Goal: Information Seeking & Learning: Check status

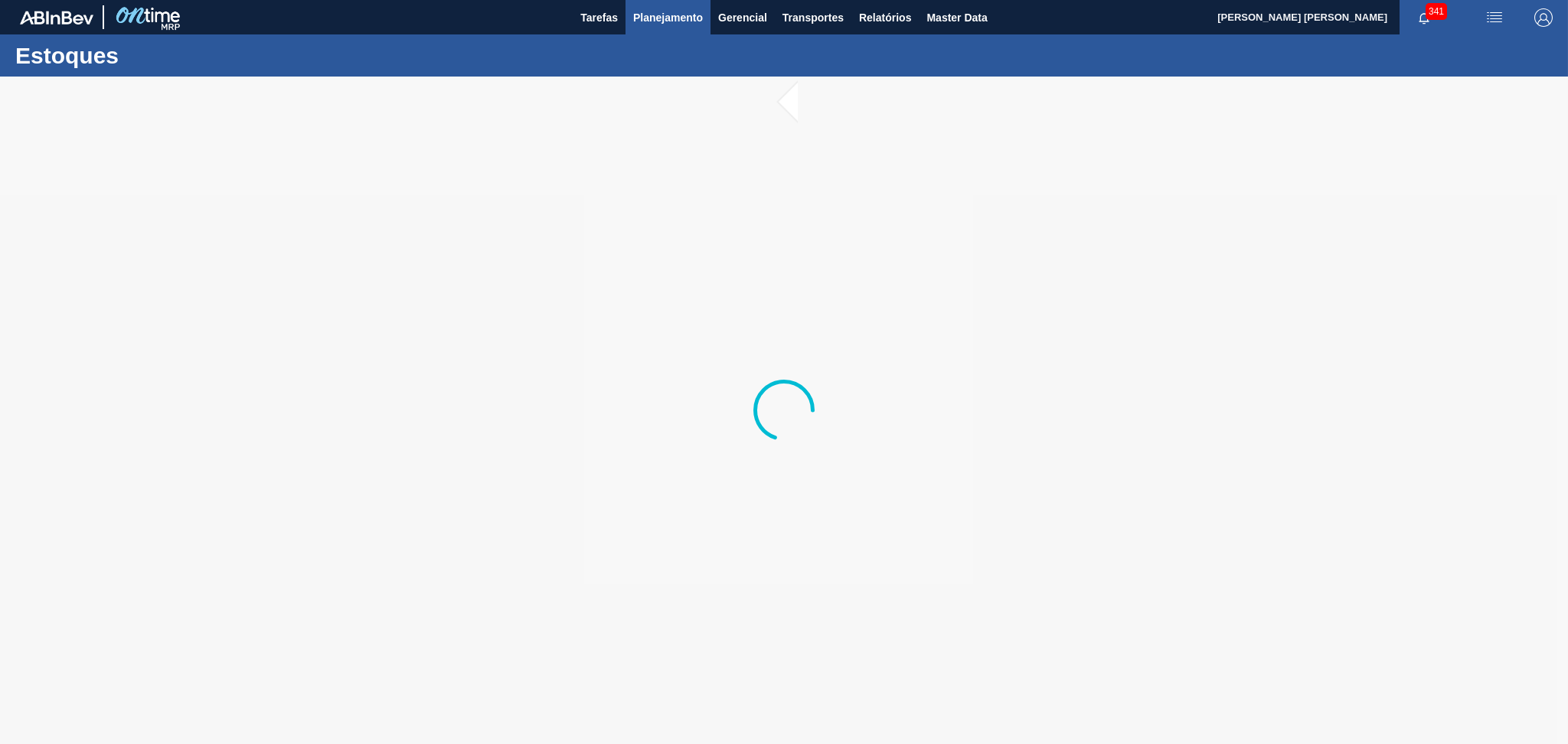
click at [660, 17] on span "Planejamento" at bounding box center [668, 17] width 69 height 18
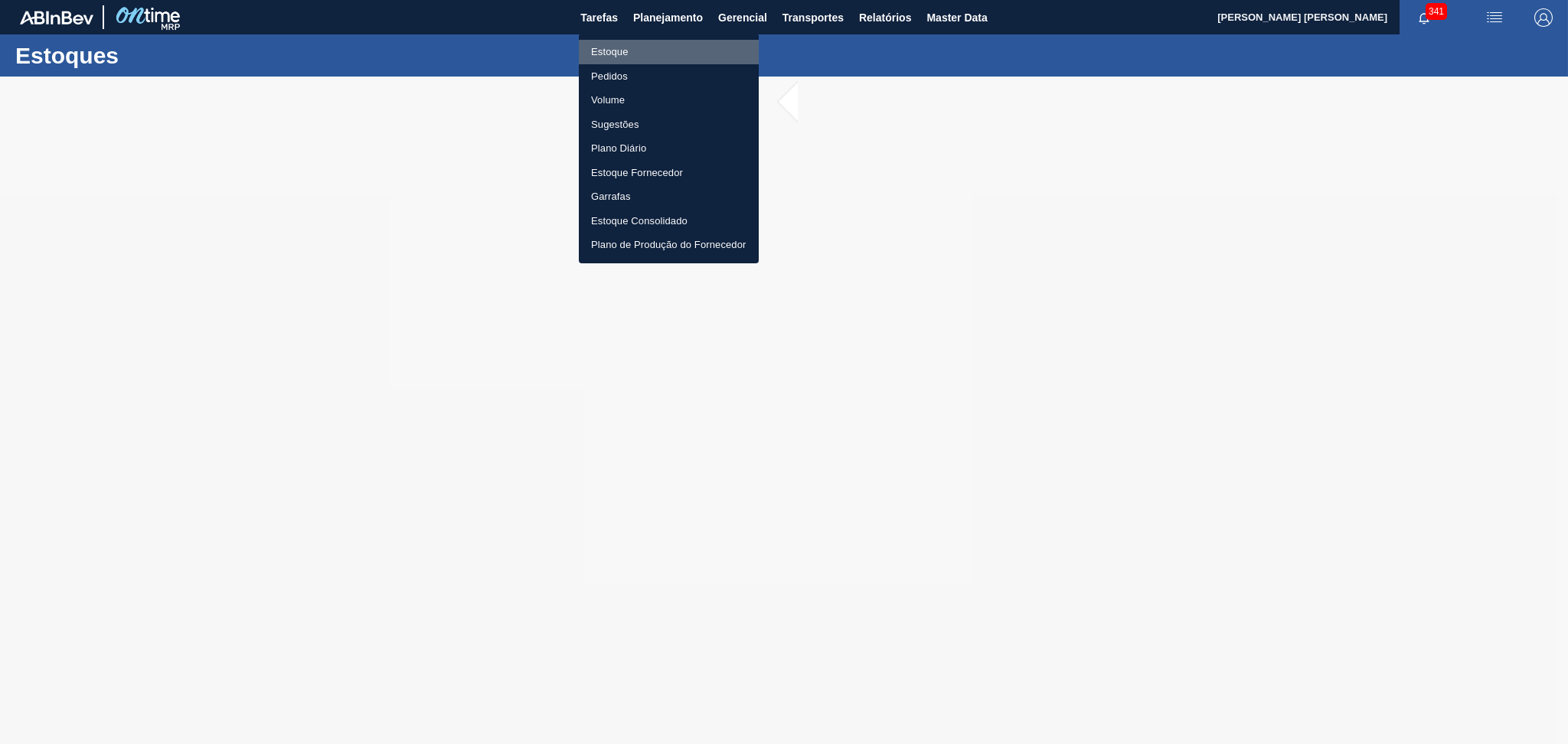
click at [634, 45] on li "Estoque" at bounding box center [669, 52] width 180 height 25
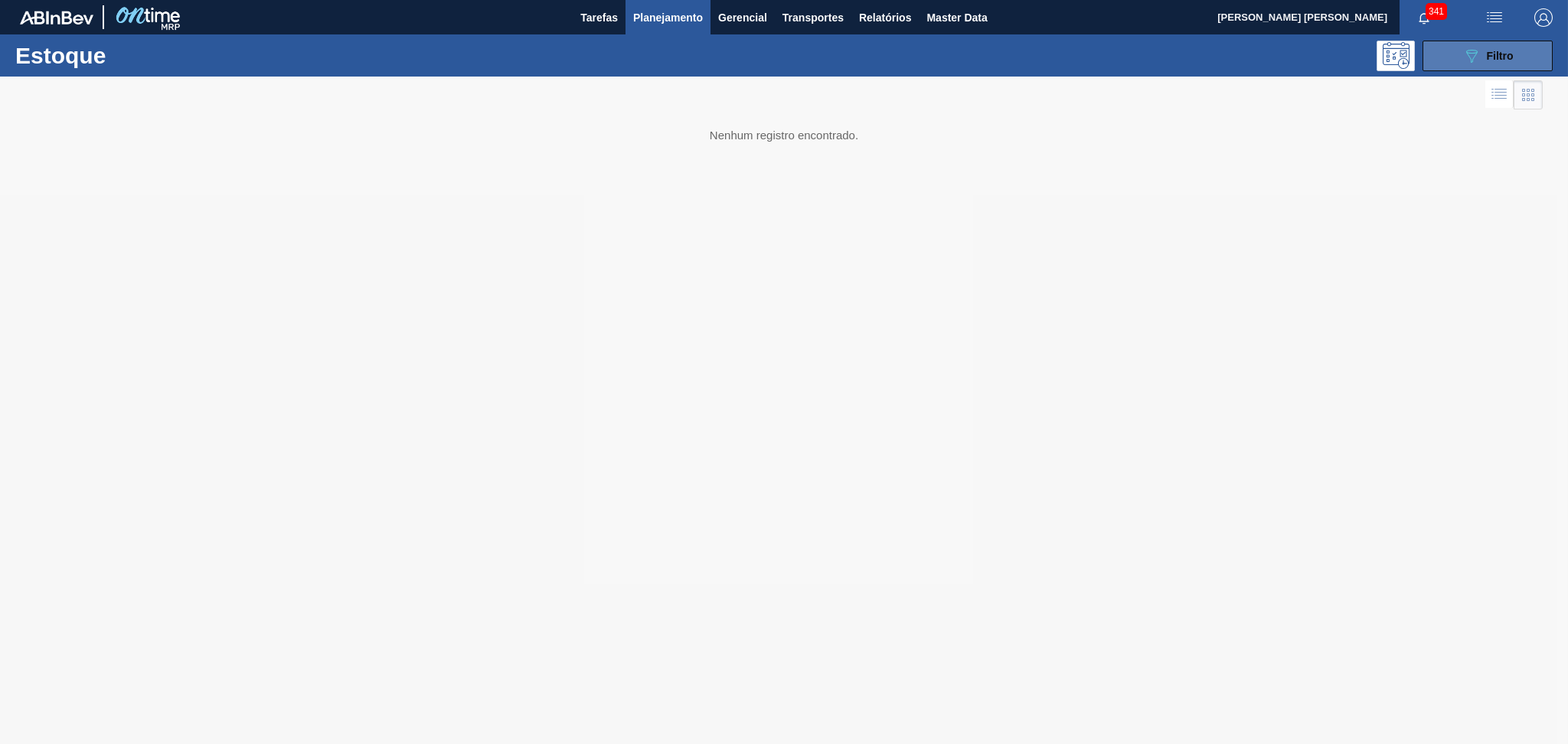
click at [1458, 64] on button "089F7B8B-B2A5-4AFE-B5C0-19BA573D28AC Filtro" at bounding box center [1488, 55] width 131 height 31
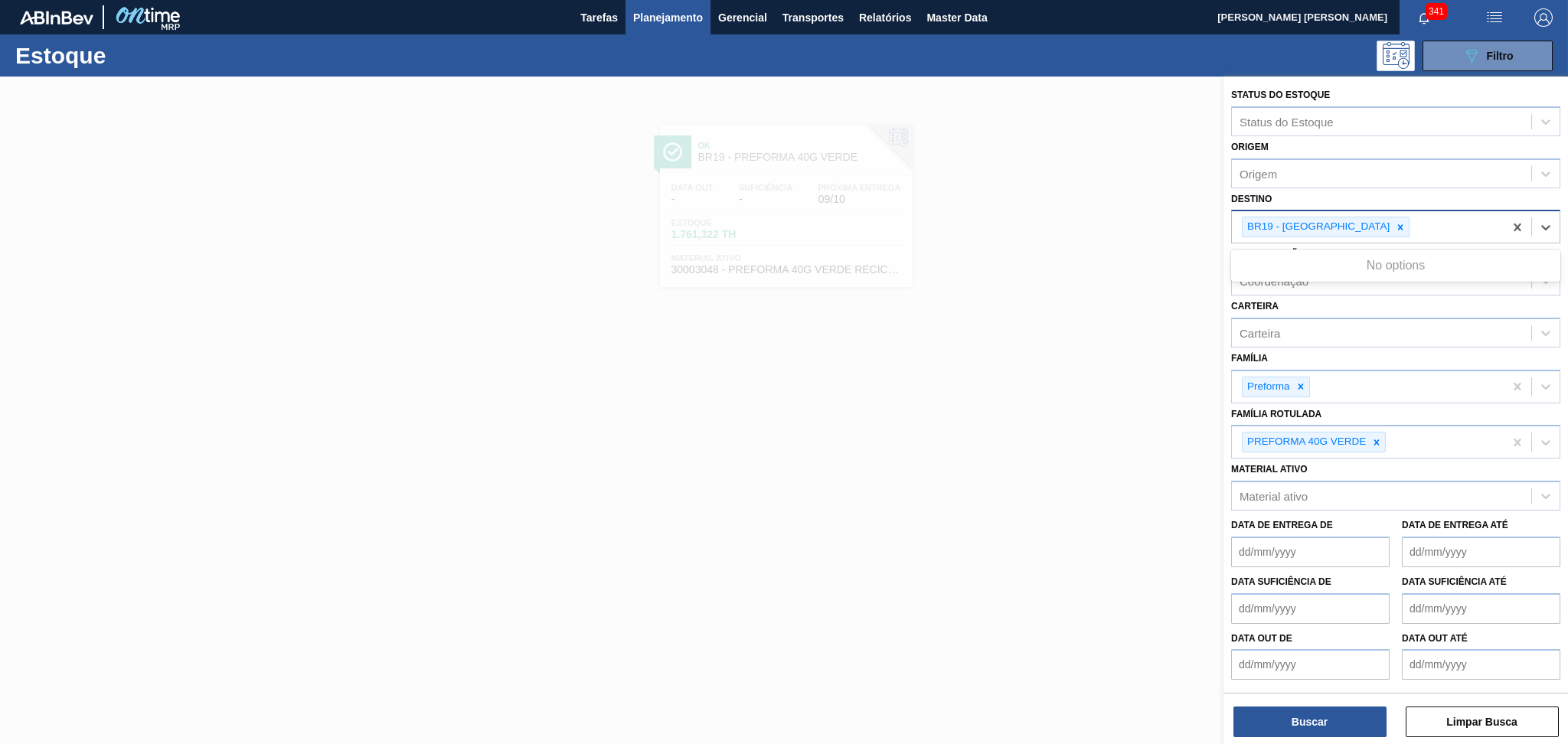
click at [1322, 230] on div "BR19 - Nova Rio" at bounding box center [1317, 226] width 150 height 19
click at [1395, 230] on icon at bounding box center [1400, 227] width 11 height 11
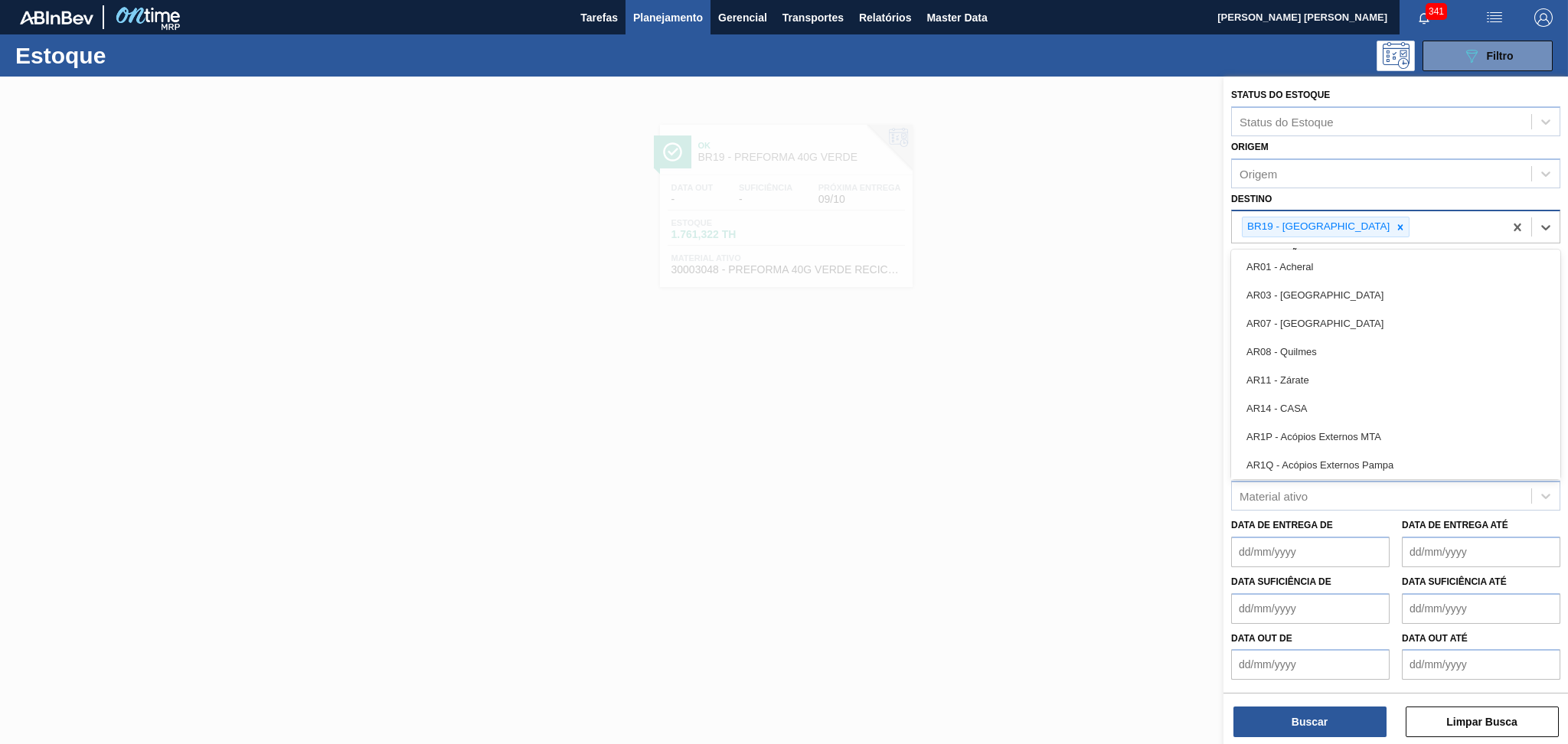
click at [1395, 224] on icon at bounding box center [1400, 227] width 11 height 11
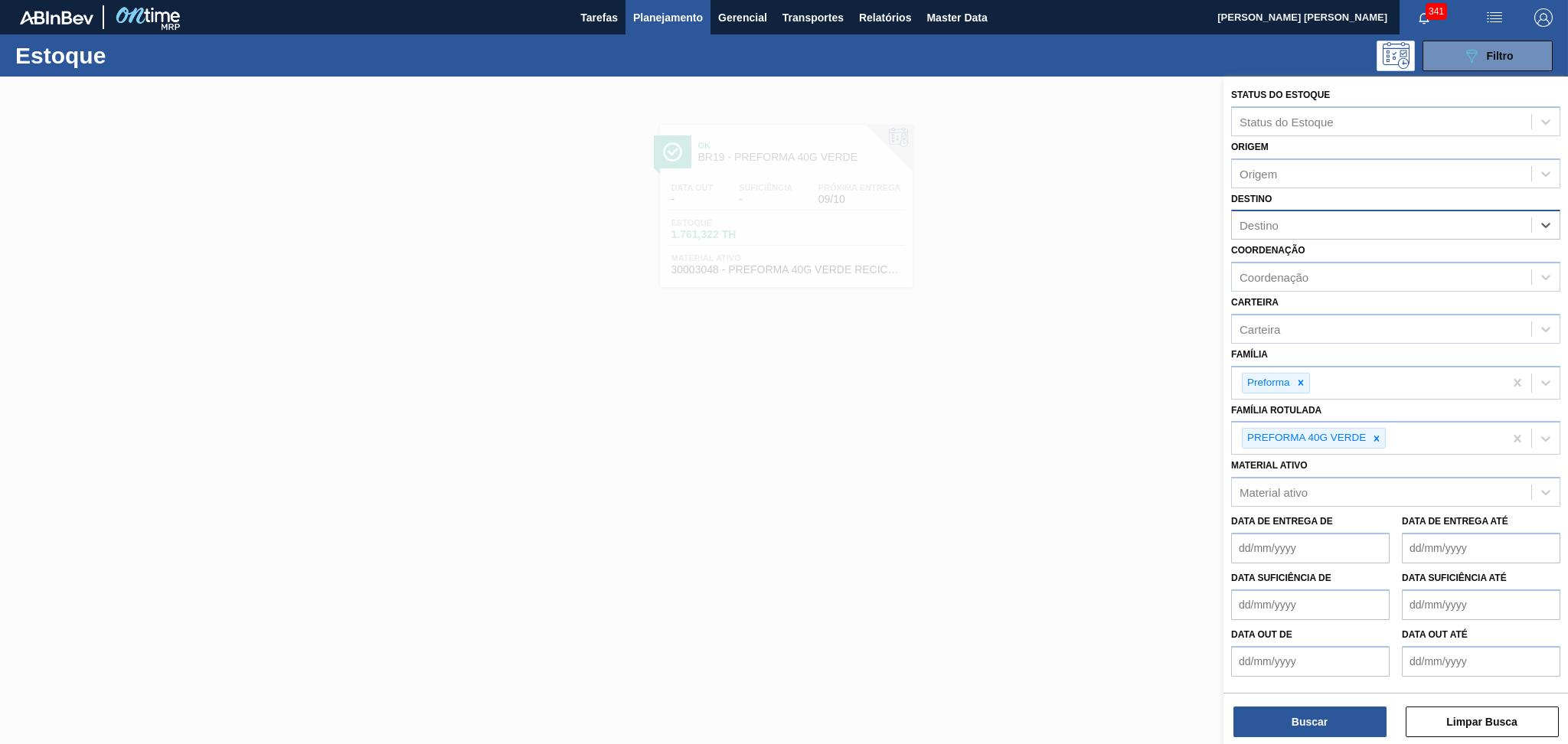
click at [1314, 225] on div "Destino" at bounding box center [1381, 225] width 299 height 22
click at [1381, 434] on icon at bounding box center [1376, 438] width 11 height 11
click at [1282, 233] on div "Destino" at bounding box center [1381, 225] width 299 height 22
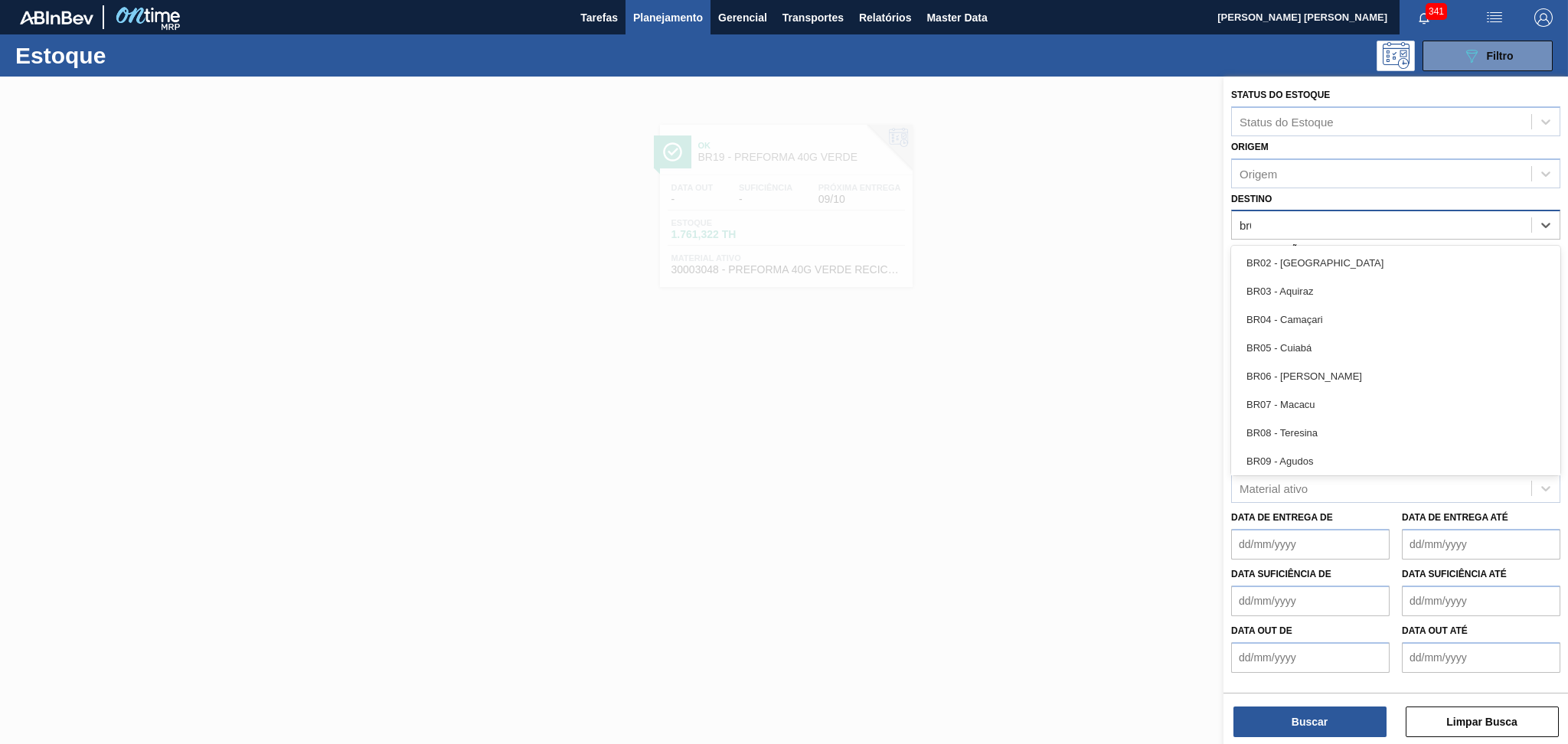
type input "br03"
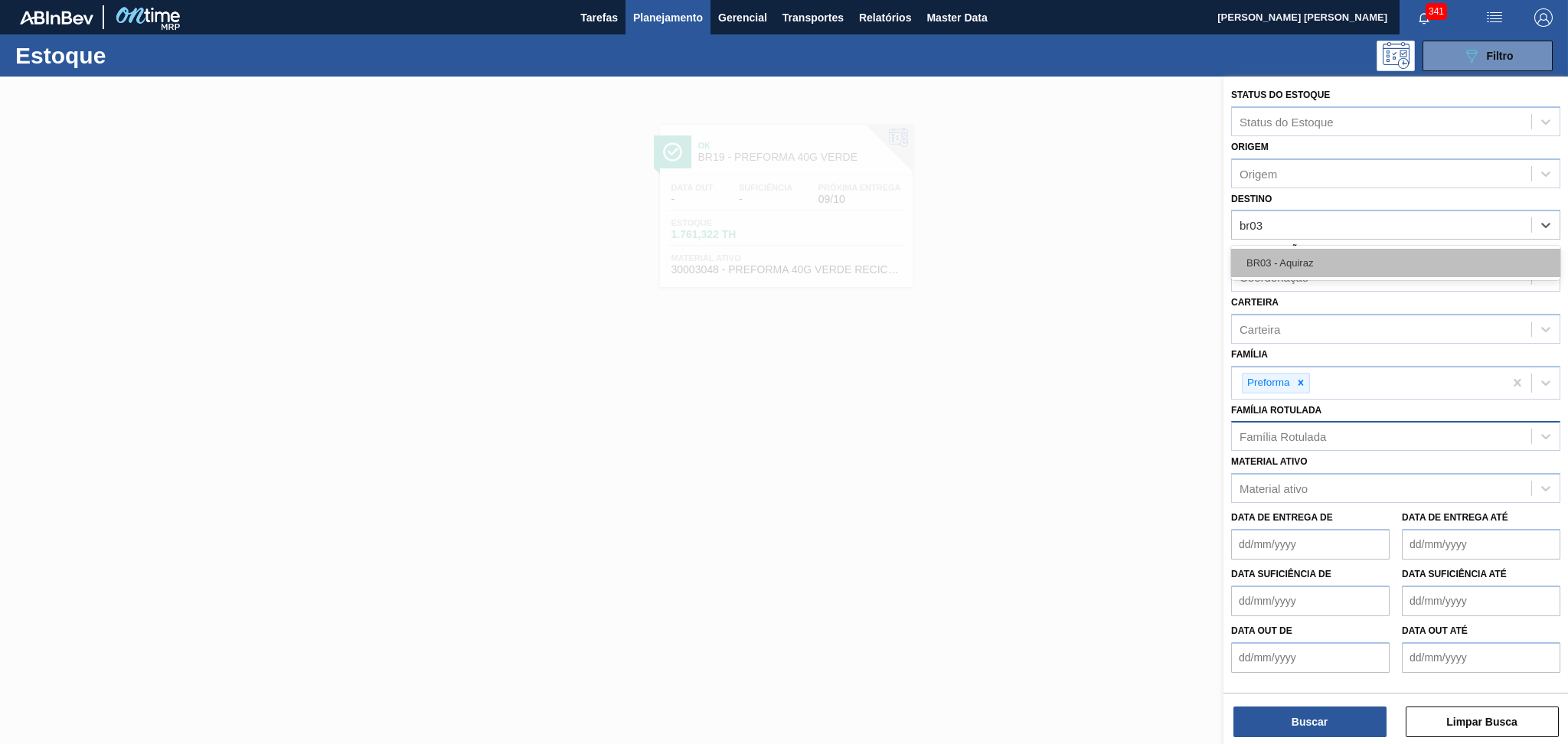
click at [1295, 258] on div "BR03 - Aquiraz" at bounding box center [1395, 263] width 330 height 28
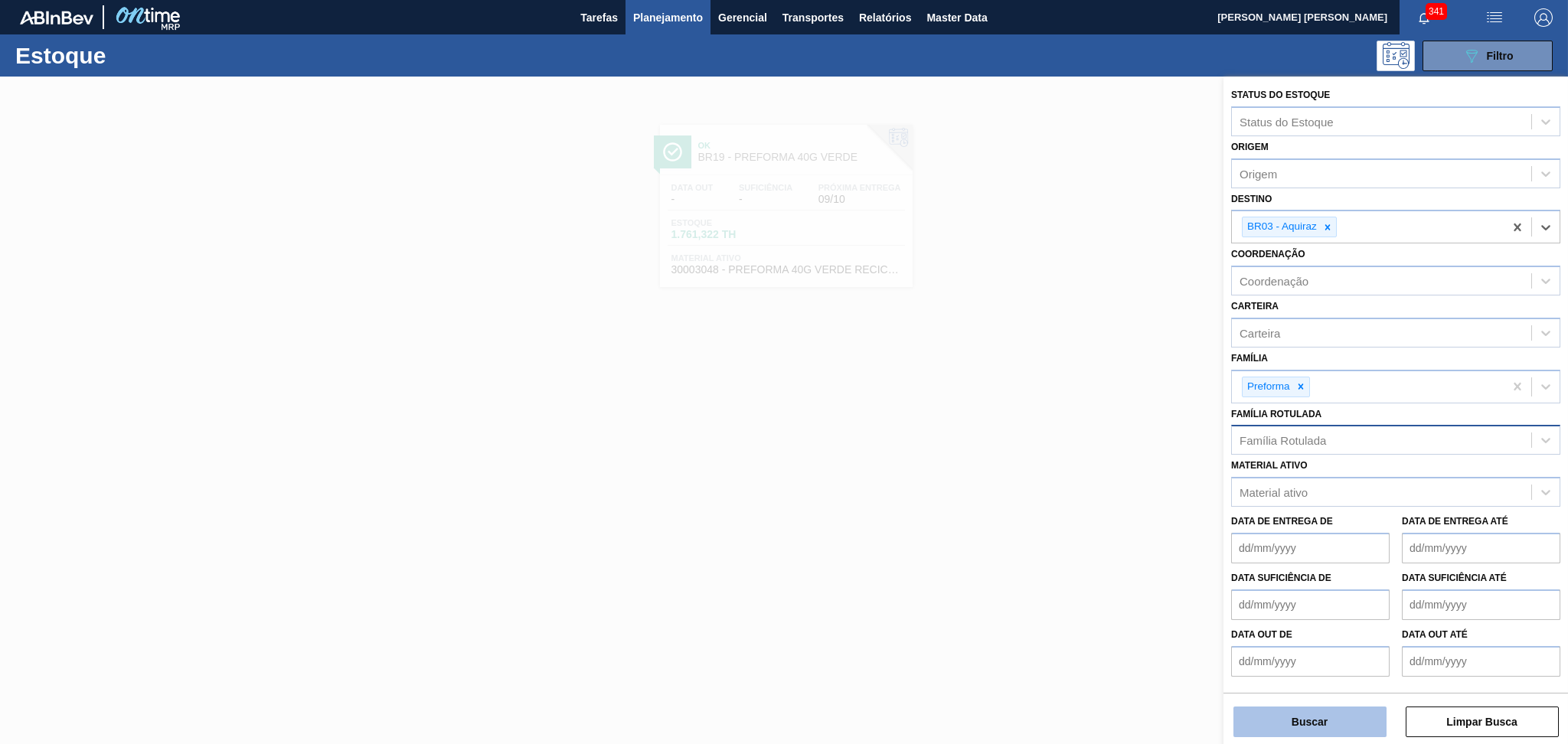
click at [1323, 707] on button "Buscar" at bounding box center [1309, 722] width 153 height 31
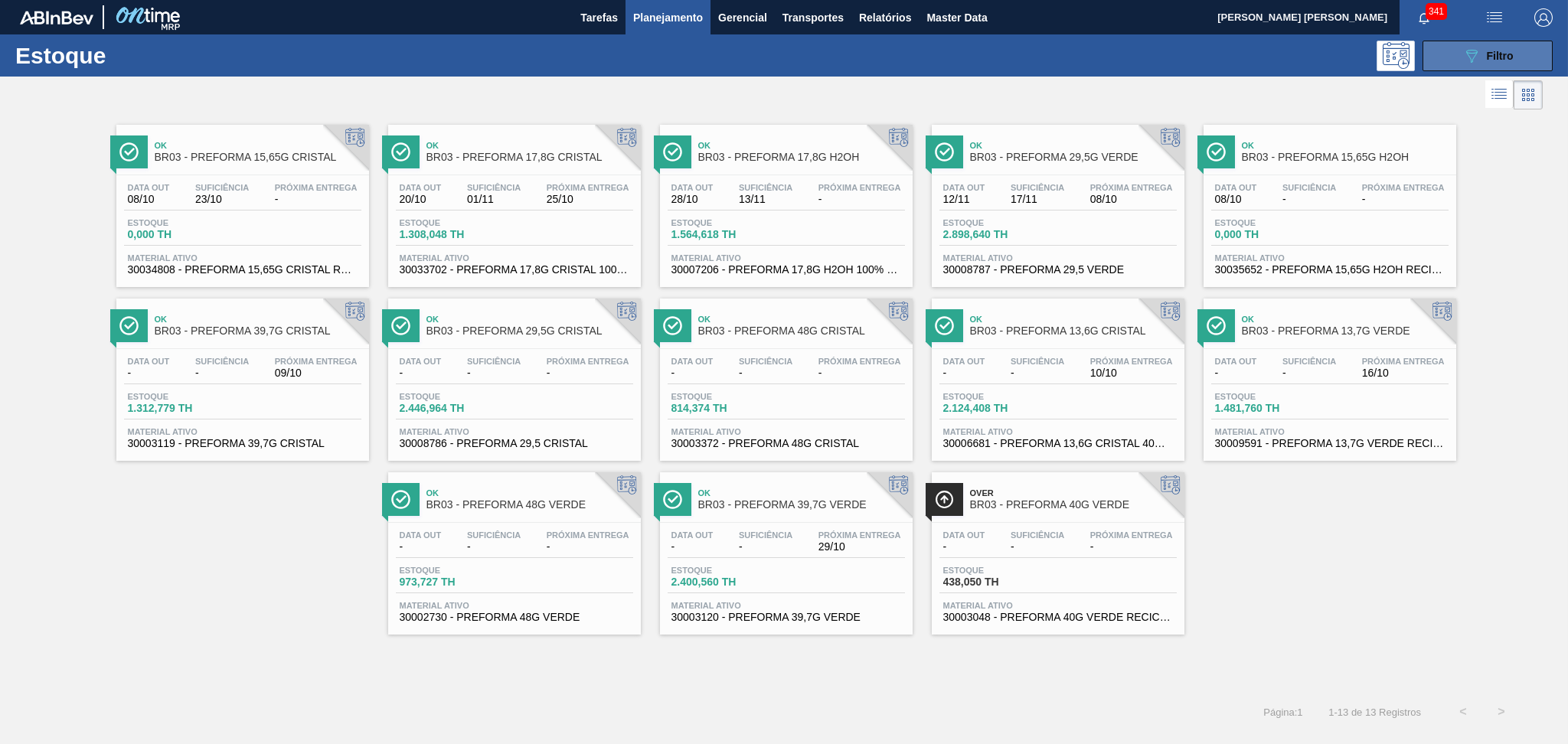
click at [1472, 70] on button "089F7B8B-B2A5-4AFE-B5C0-19BA573D28AC Filtro" at bounding box center [1488, 55] width 131 height 31
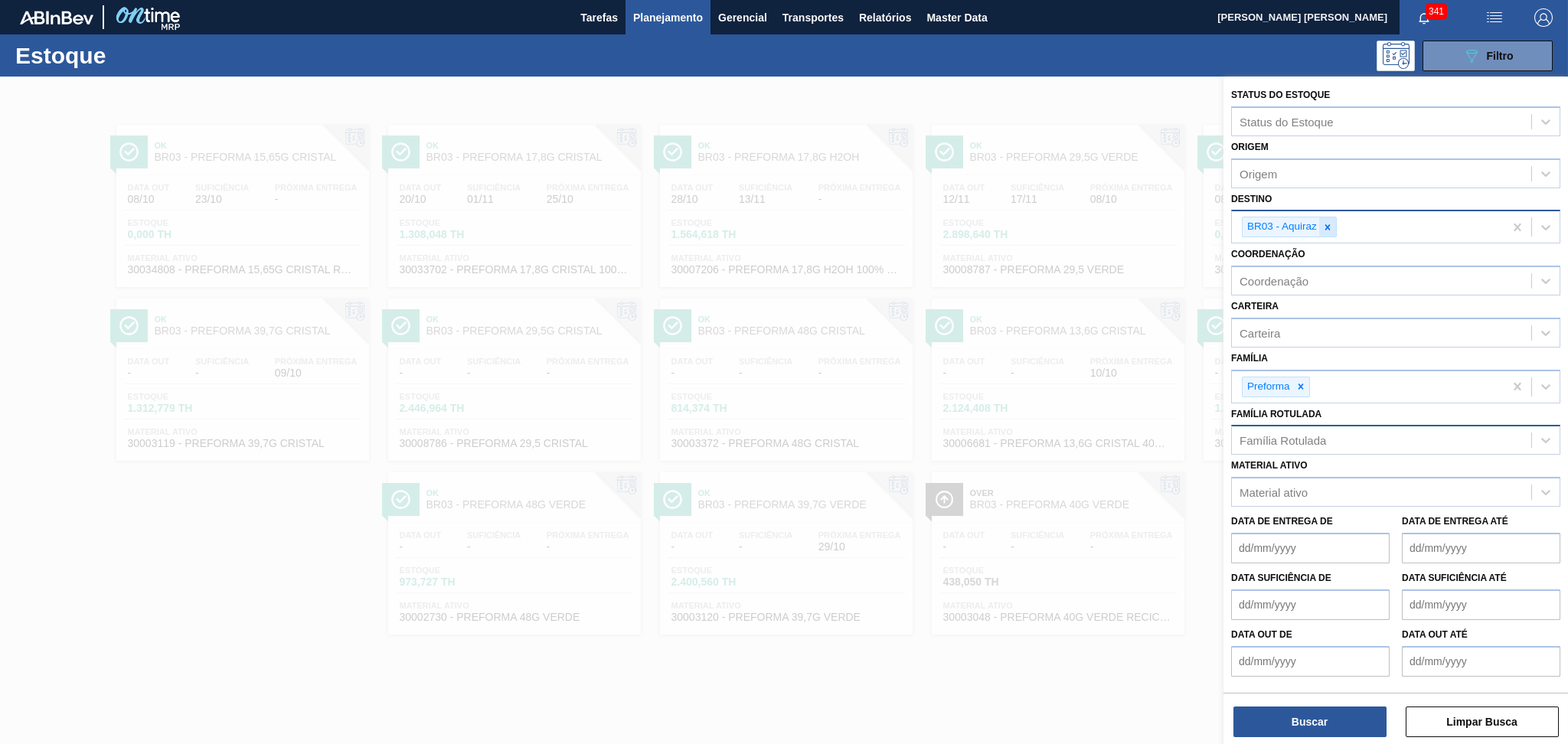
click at [1327, 225] on icon at bounding box center [1328, 227] width 5 height 5
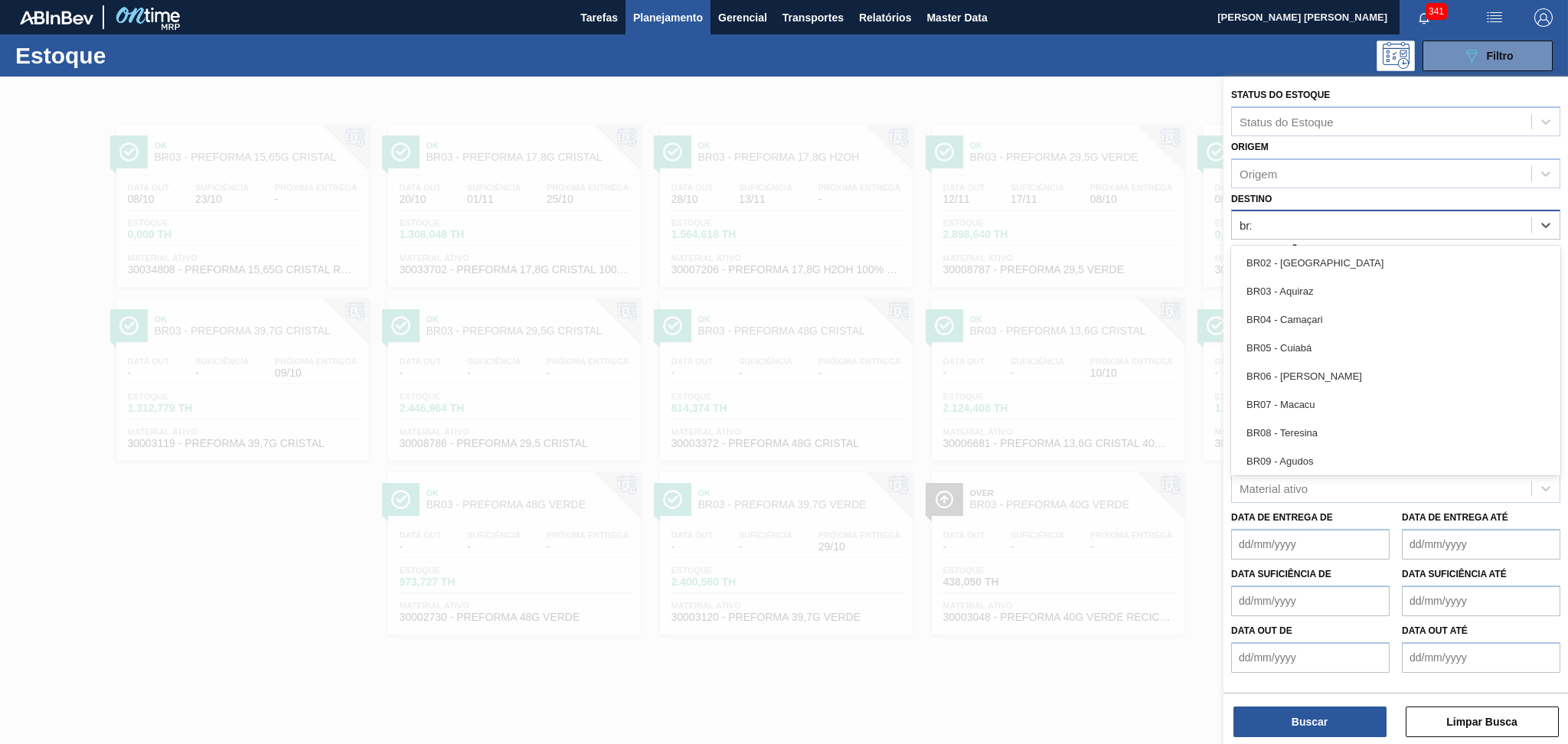
type input "br20"
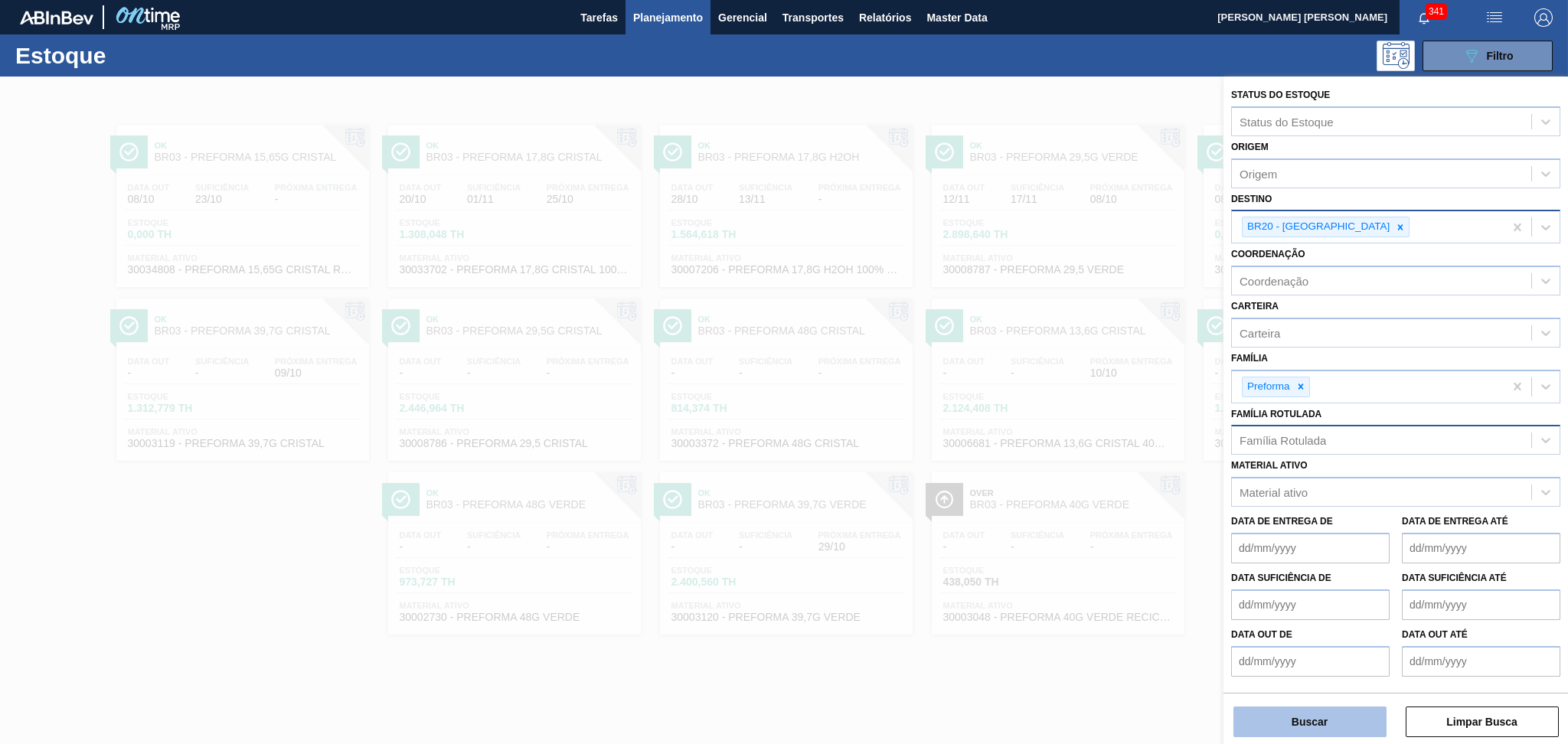
click at [1269, 718] on button "Buscar" at bounding box center [1309, 722] width 153 height 31
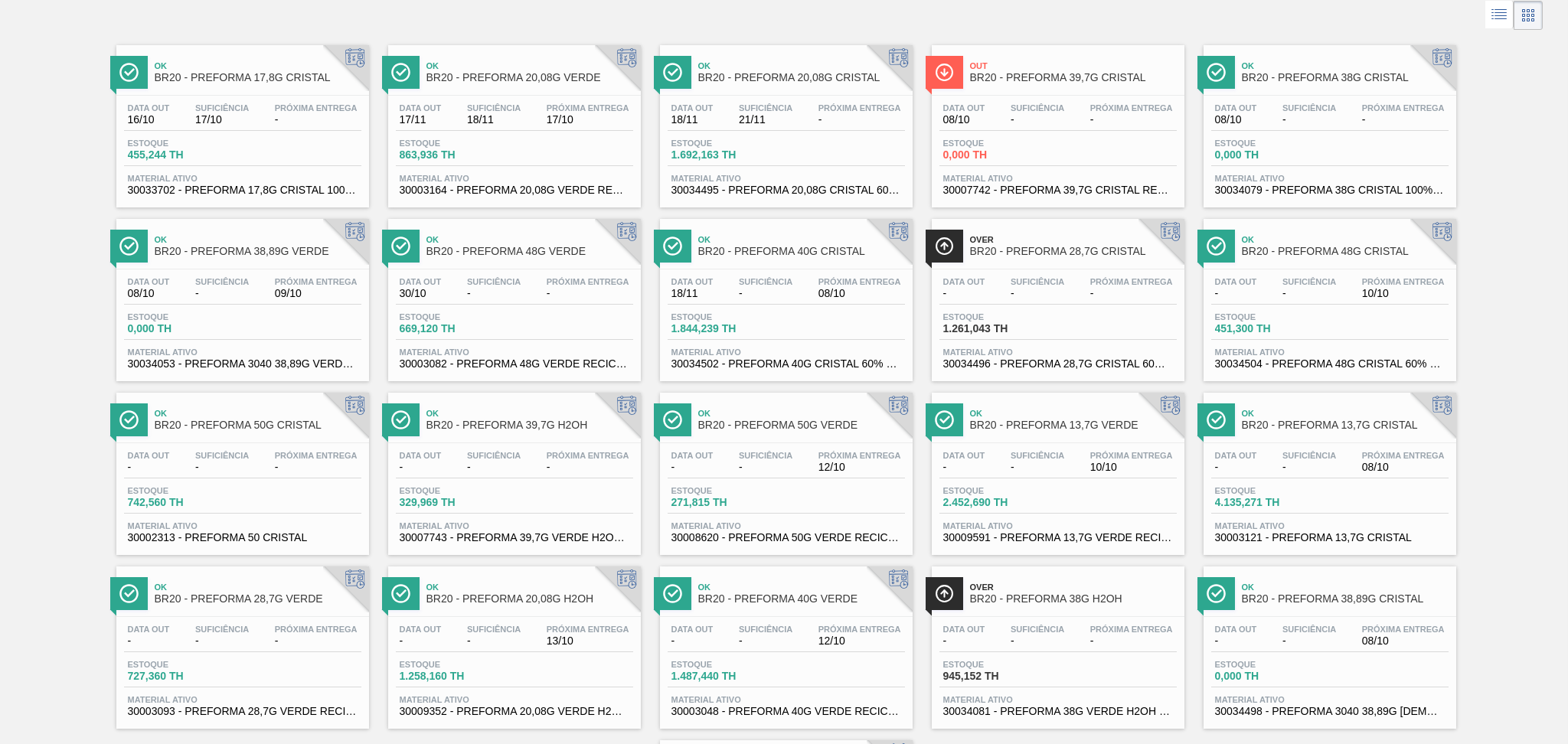
scroll to position [68, 0]
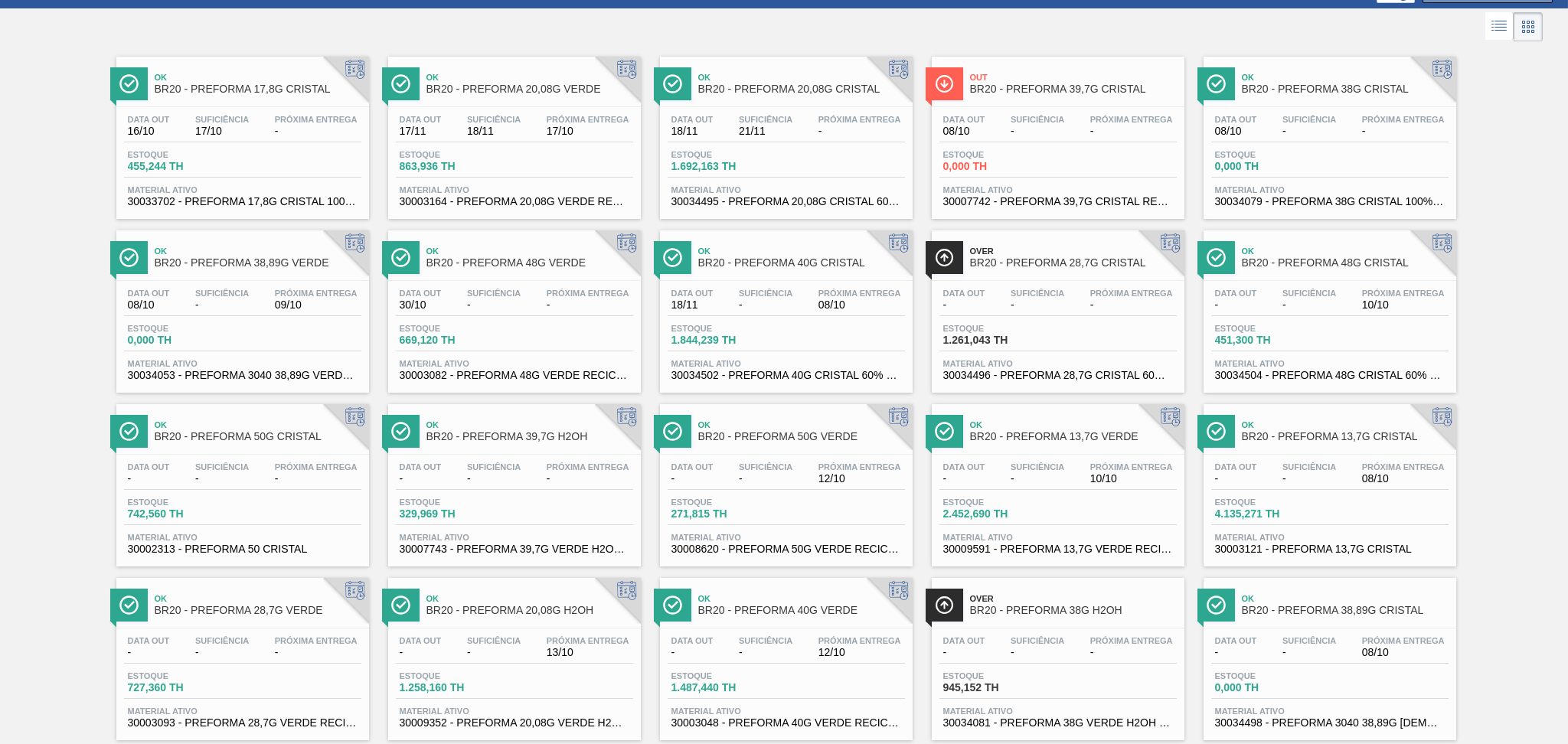
click at [259, 133] on div "Data out 16/10 Suficiência 17/10 Próxima Entrega -" at bounding box center [242, 128] width 237 height 27
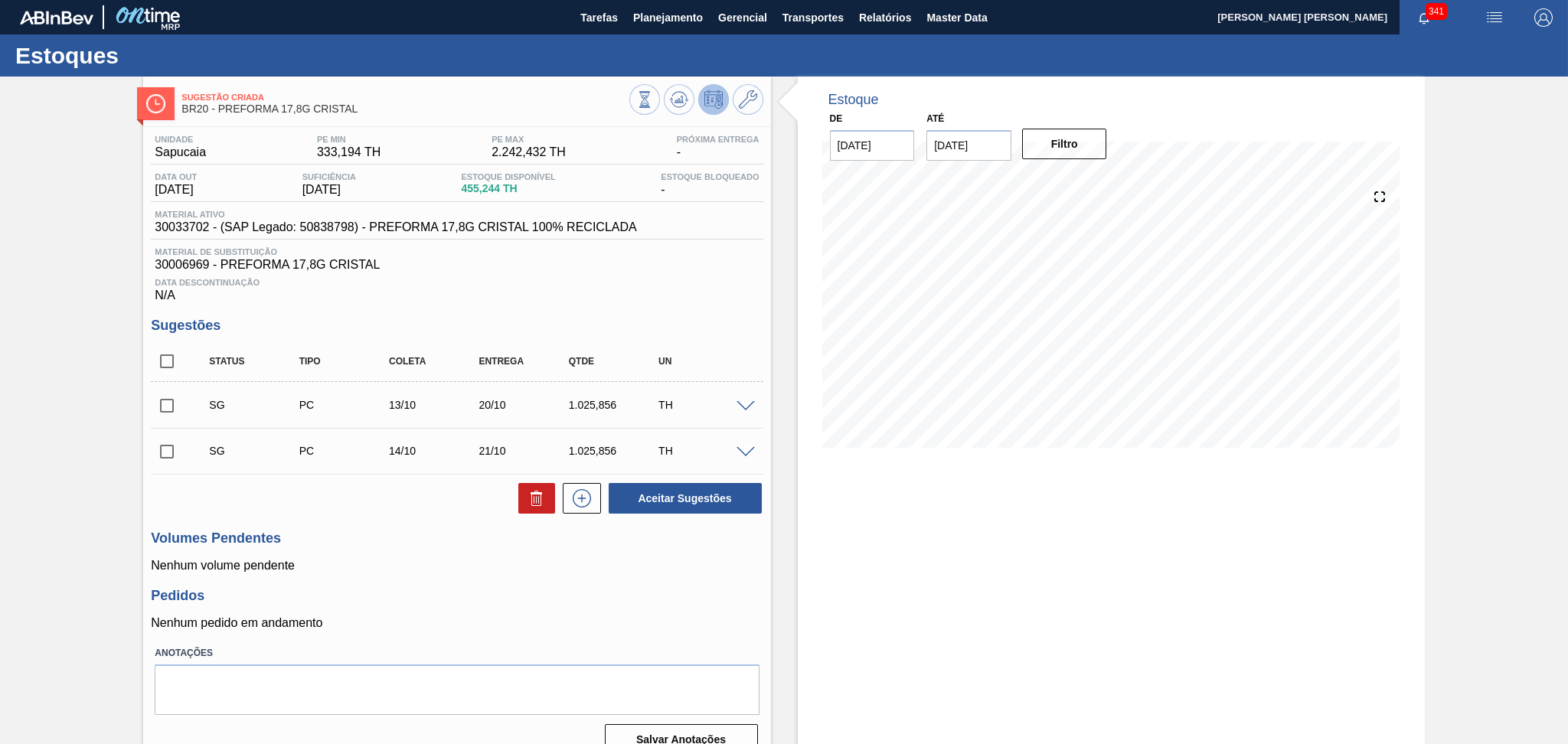
click at [549, 585] on div "Unidade Sapucaia PE MIN 333,194 TH PE MAX 2.242,432 TH Próxima Entrega - Data o…" at bounding box center [456, 443] width 627 height 633
click at [520, 556] on div "Volumes Pendentes Nenhum volume pendente" at bounding box center [457, 551] width 612 height 42
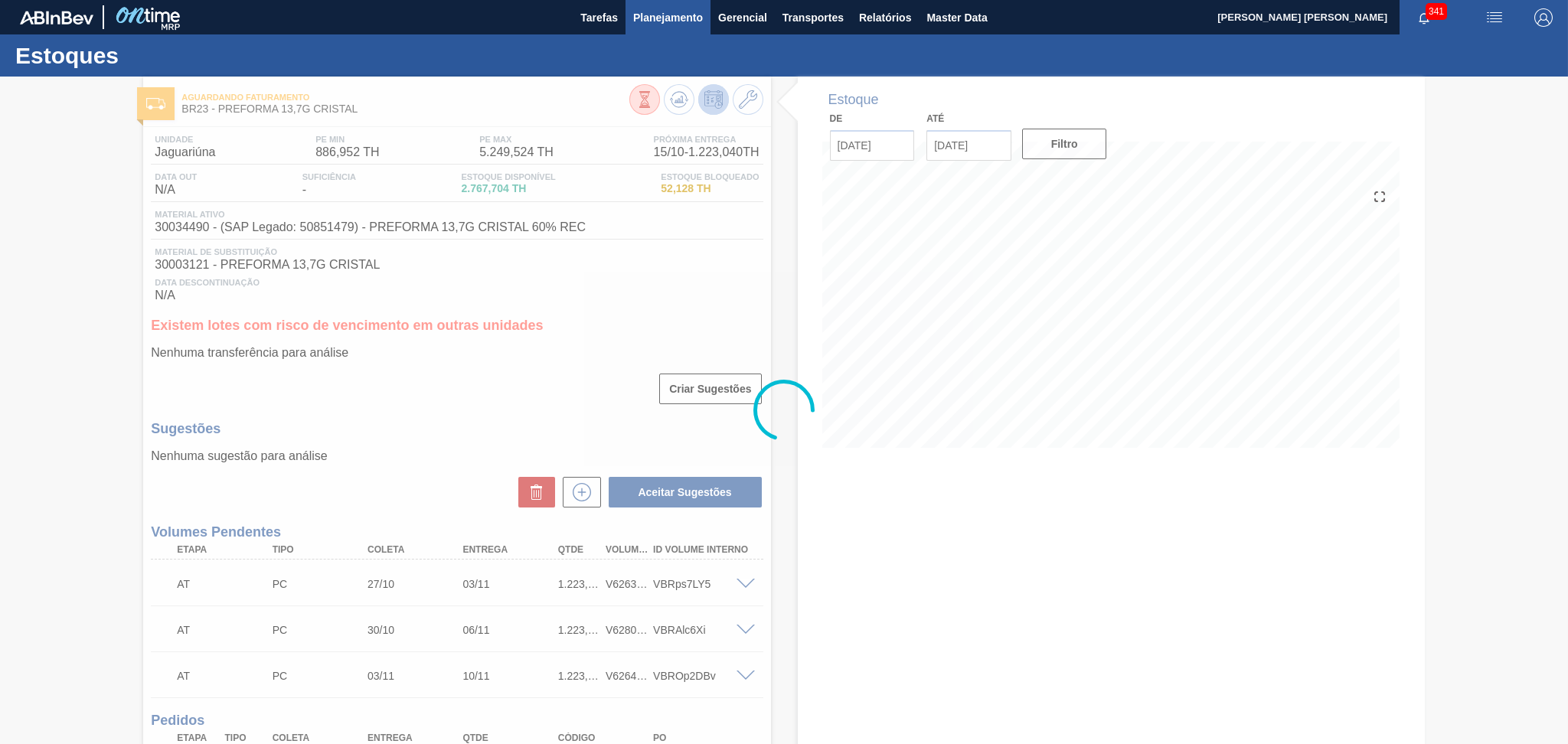
click at [687, 18] on span "Planejamento" at bounding box center [668, 17] width 69 height 18
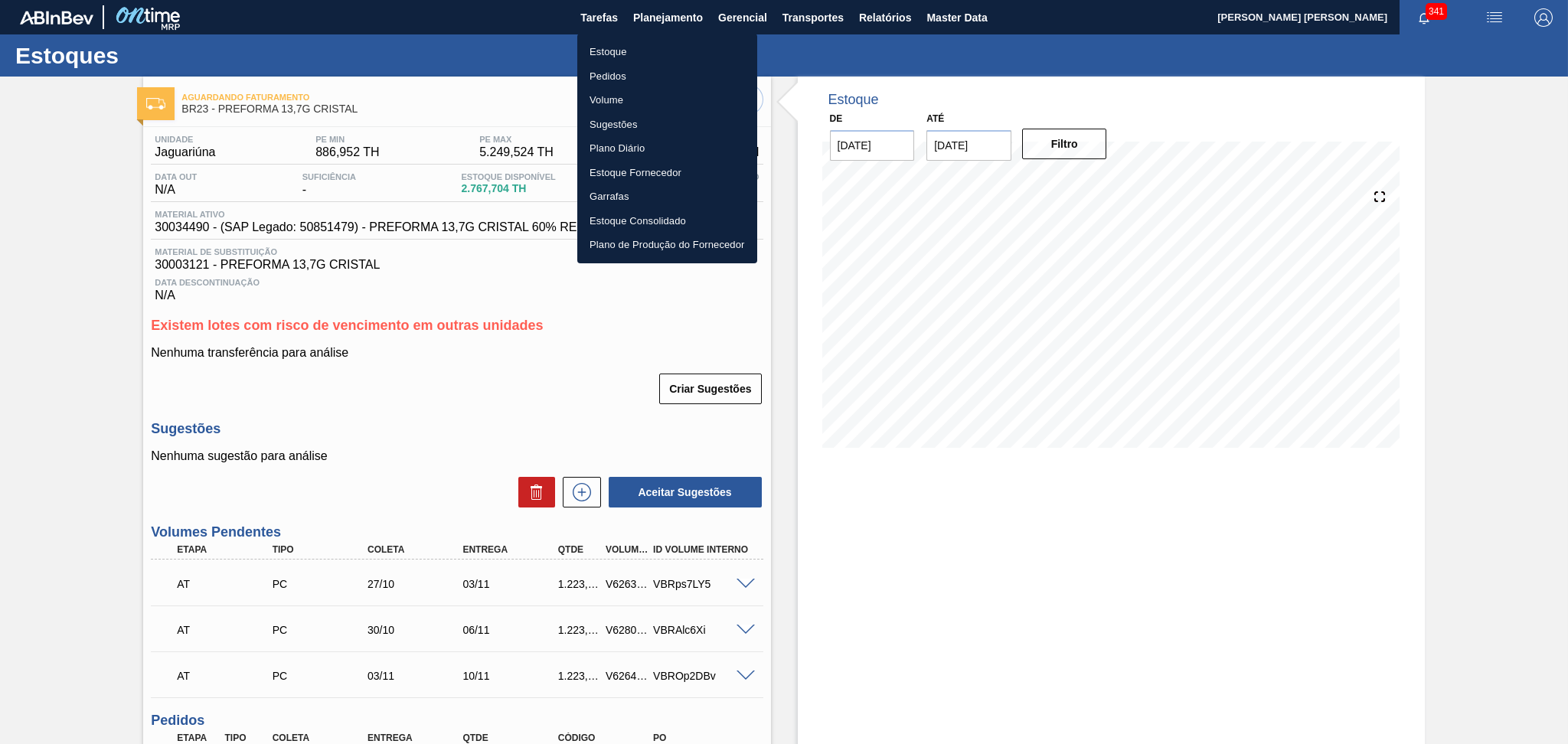
click at [638, 51] on li "Estoque" at bounding box center [668, 52] width 180 height 25
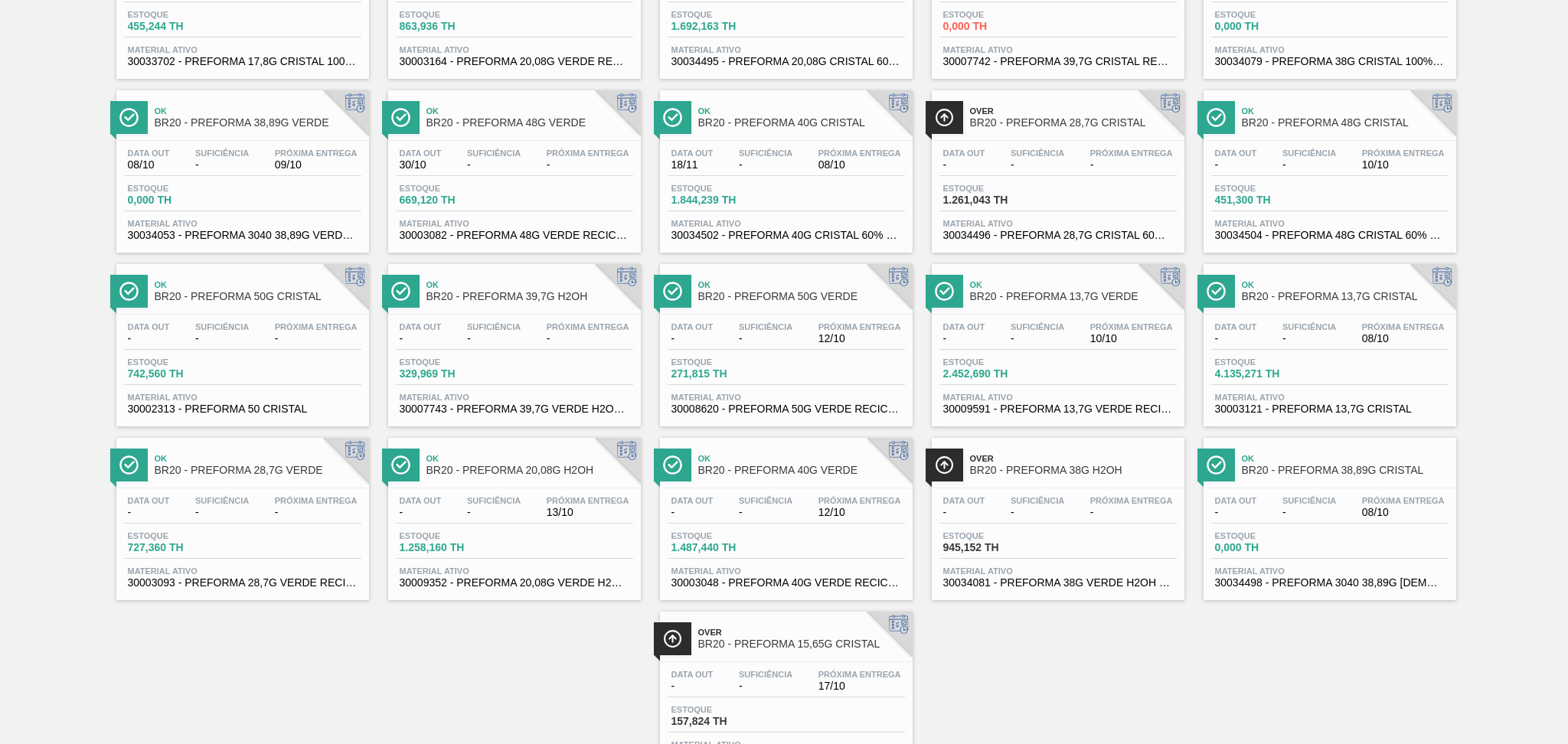
scroll to position [272, 0]
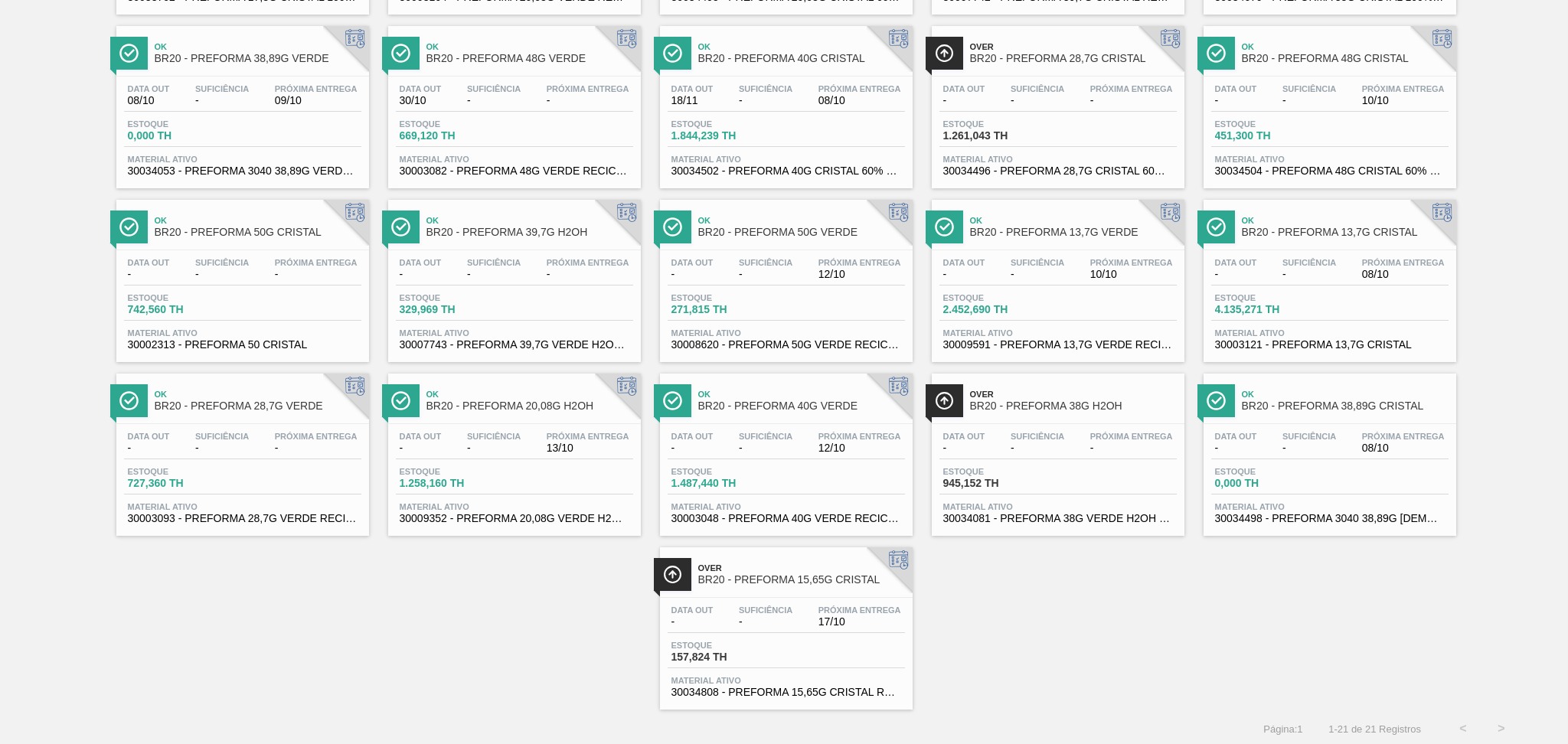
click at [742, 581] on span "BR20 - PREFORMA 15,65G CRISTAL" at bounding box center [801, 580] width 207 height 12
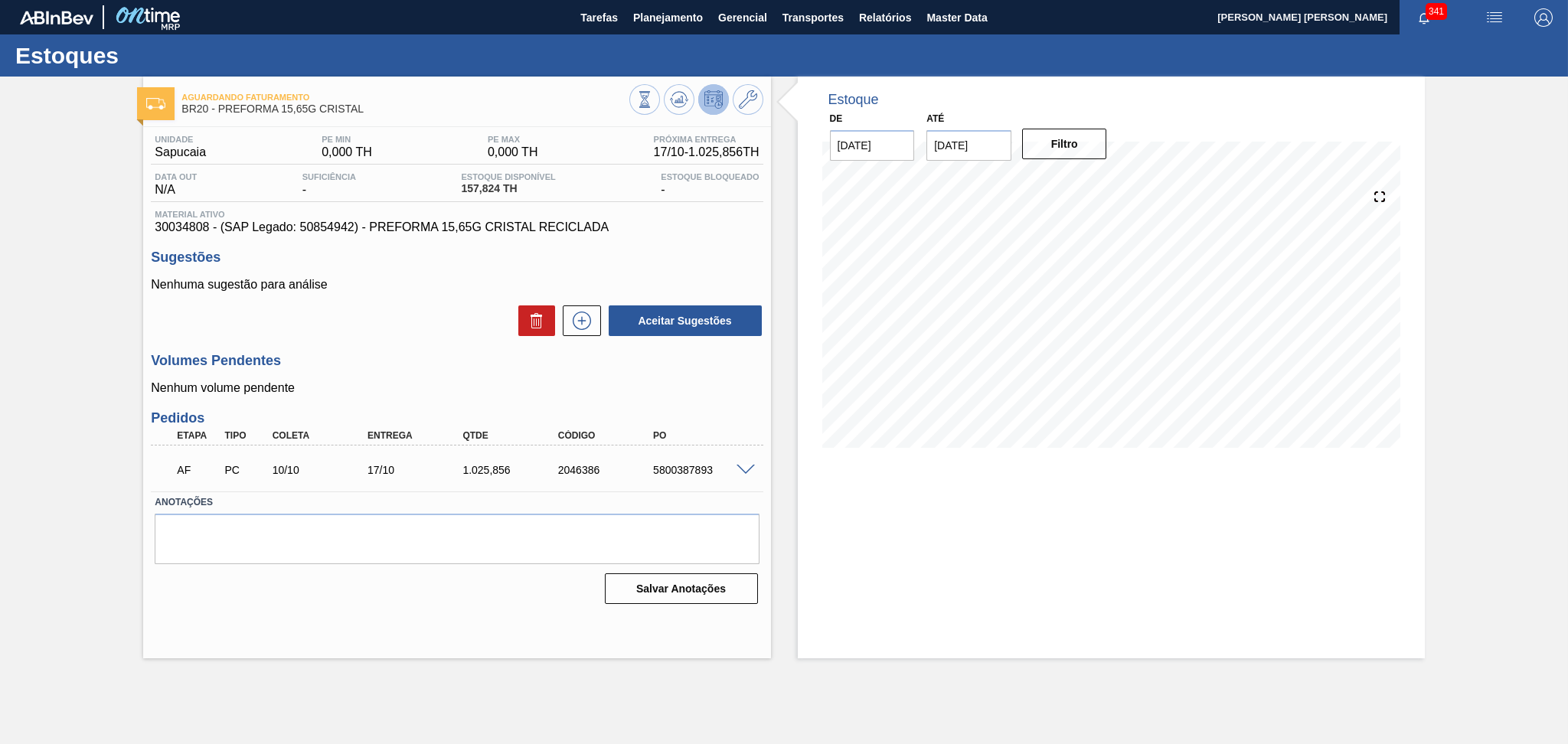
click at [391, 357] on h3 "Volumes Pendentes" at bounding box center [457, 360] width 612 height 16
click at [739, 469] on span at bounding box center [746, 471] width 18 height 12
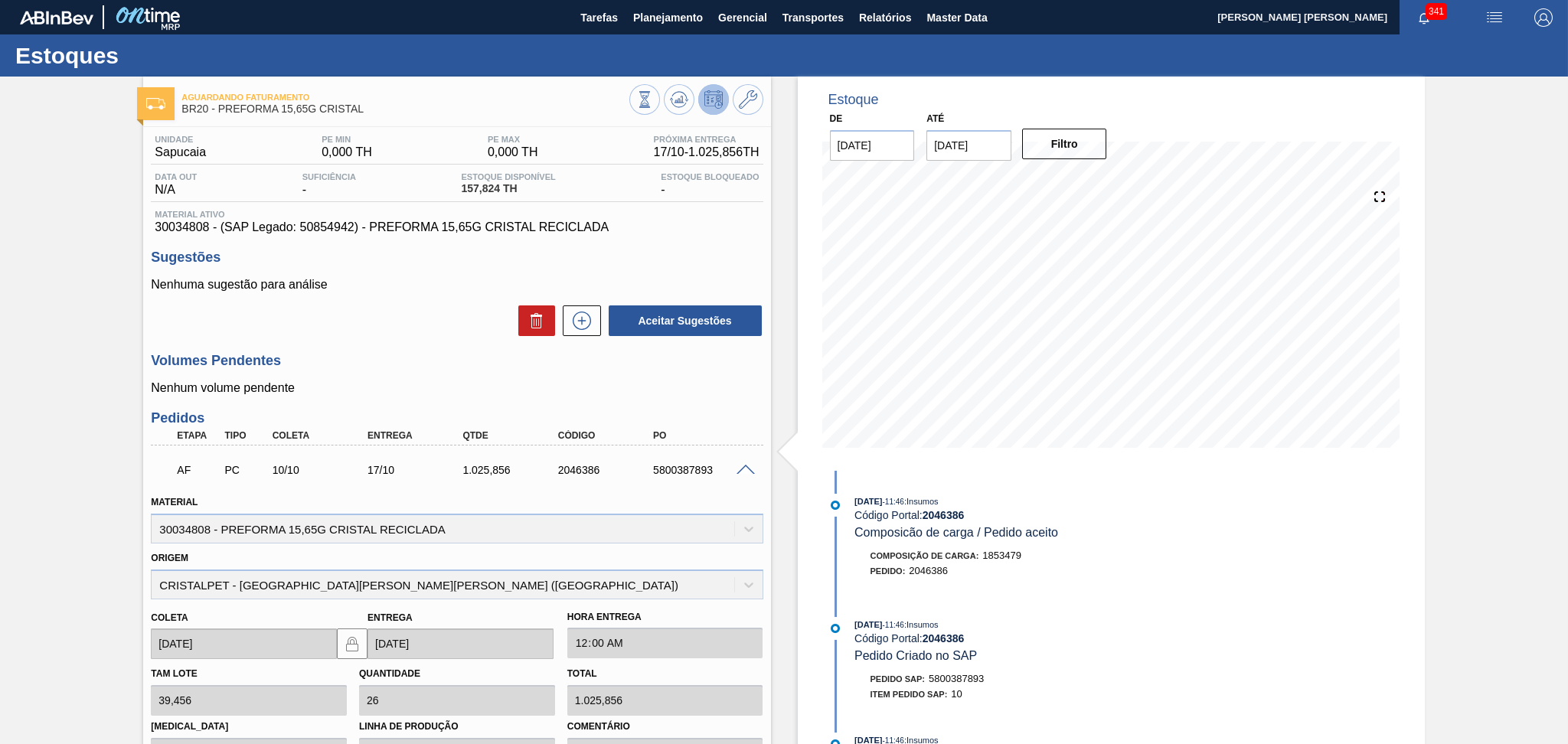
click at [741, 469] on span at bounding box center [746, 471] width 18 height 12
